Goal: Task Accomplishment & Management: Complete application form

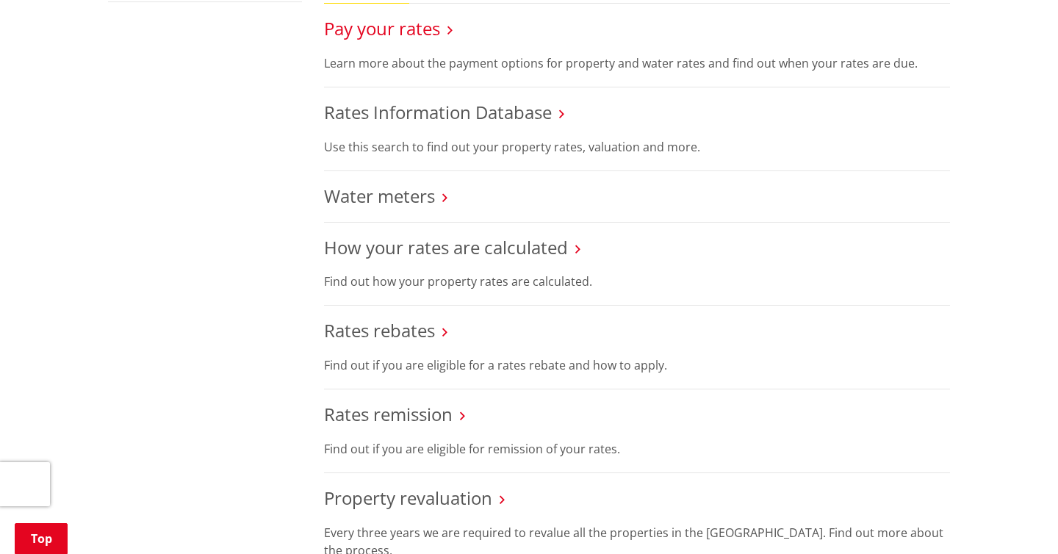
scroll to position [519, 0]
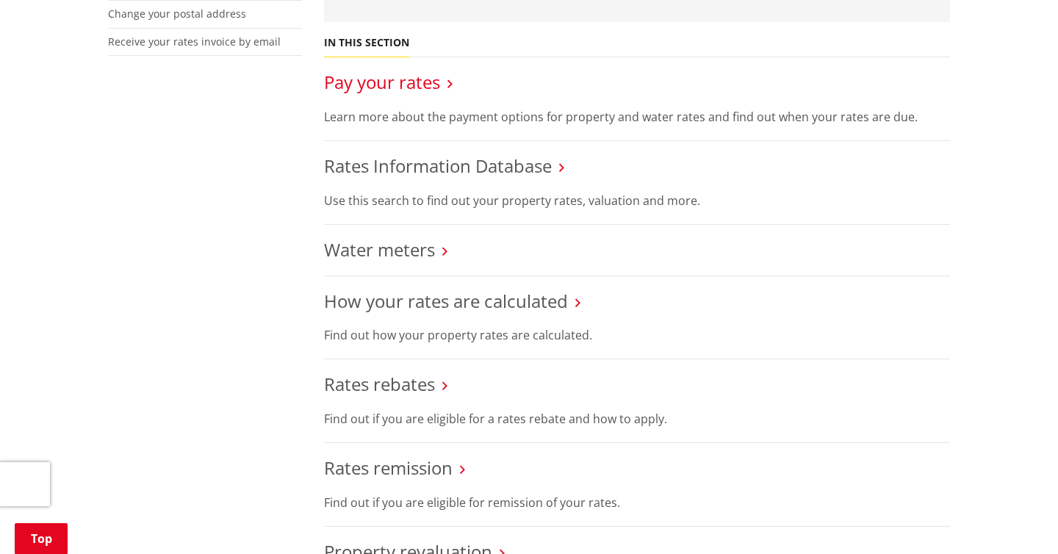
click at [412, 83] on link "Pay your rates" at bounding box center [382, 82] width 116 height 24
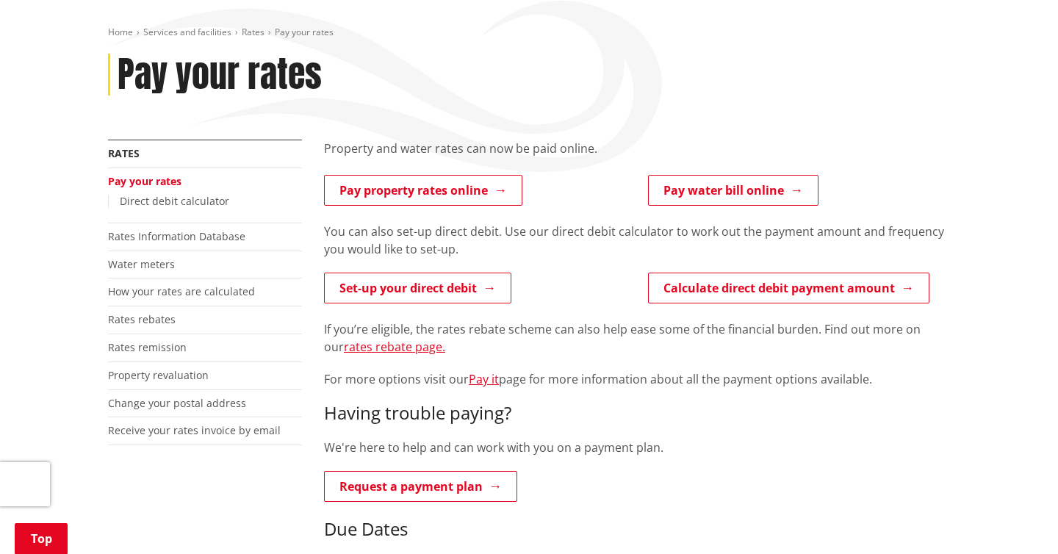
scroll to position [160, 0]
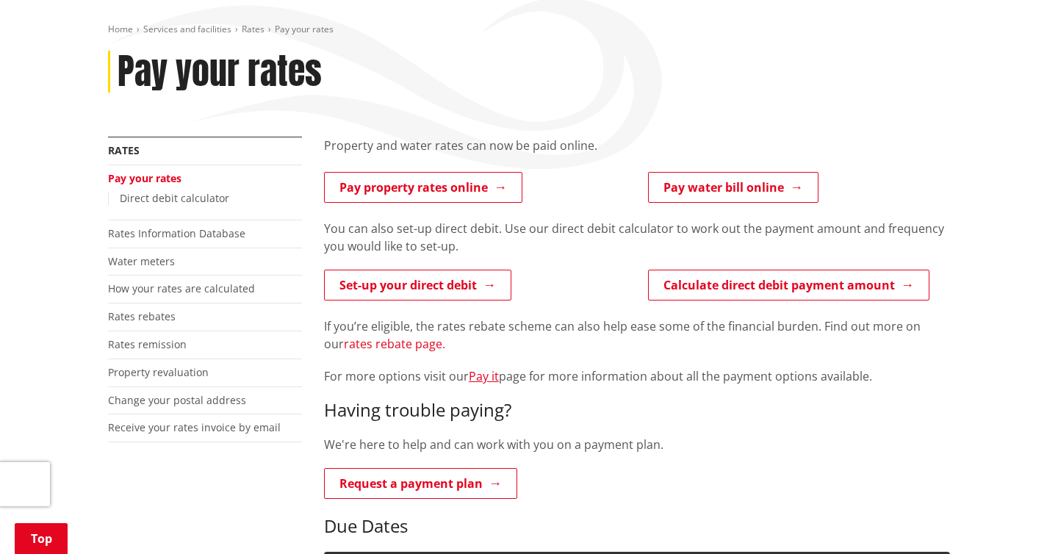
click at [416, 349] on link "rates rebate page." at bounding box center [394, 344] width 101 height 16
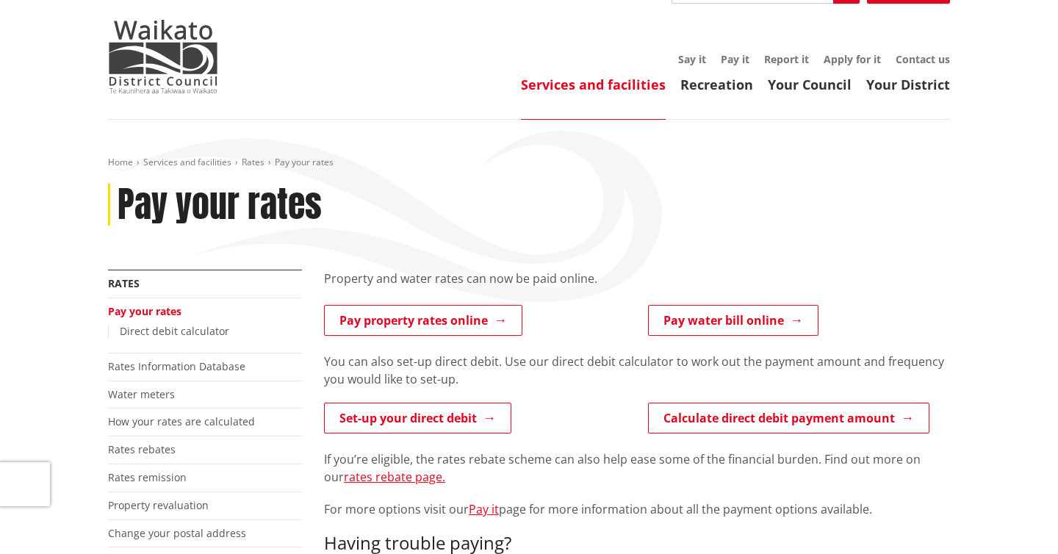
scroll to position [0, 0]
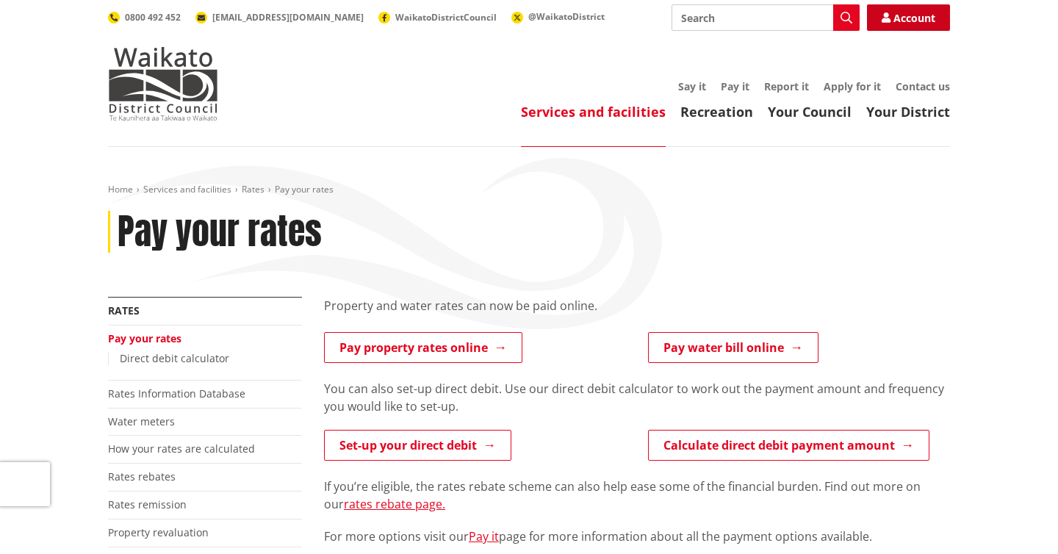
click at [922, 18] on link "Account" at bounding box center [908, 17] width 83 height 26
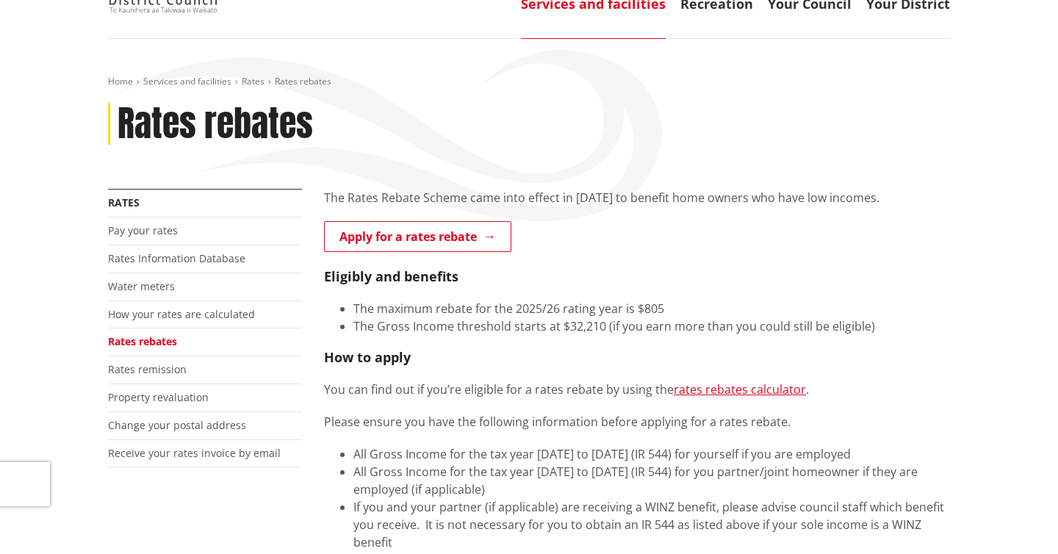
scroll to position [113, 0]
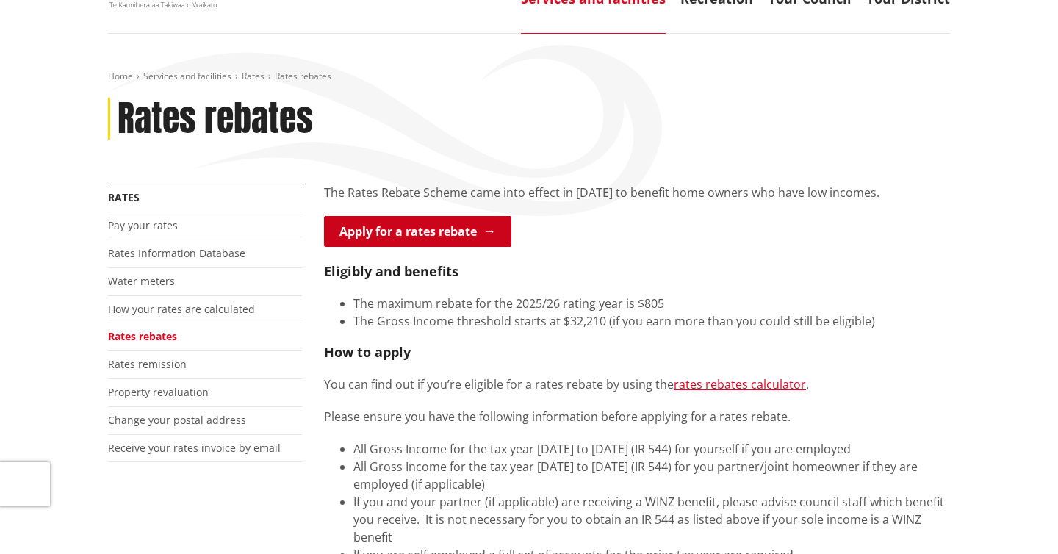
click at [472, 234] on link "Apply for a rates rebate" at bounding box center [417, 231] width 187 height 31
